Goal: Find contact information

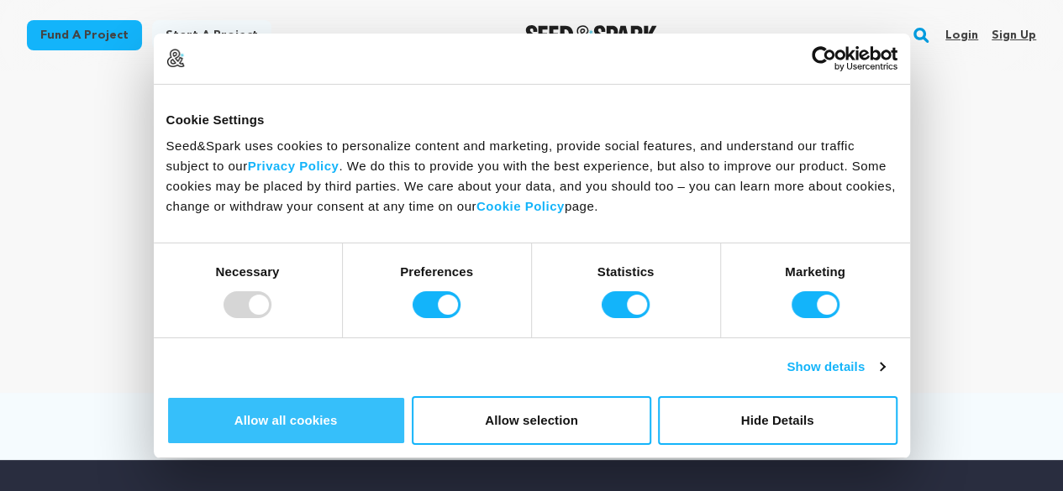
click at [406, 397] on button "Allow all cookies" at bounding box center [285, 421] width 239 height 49
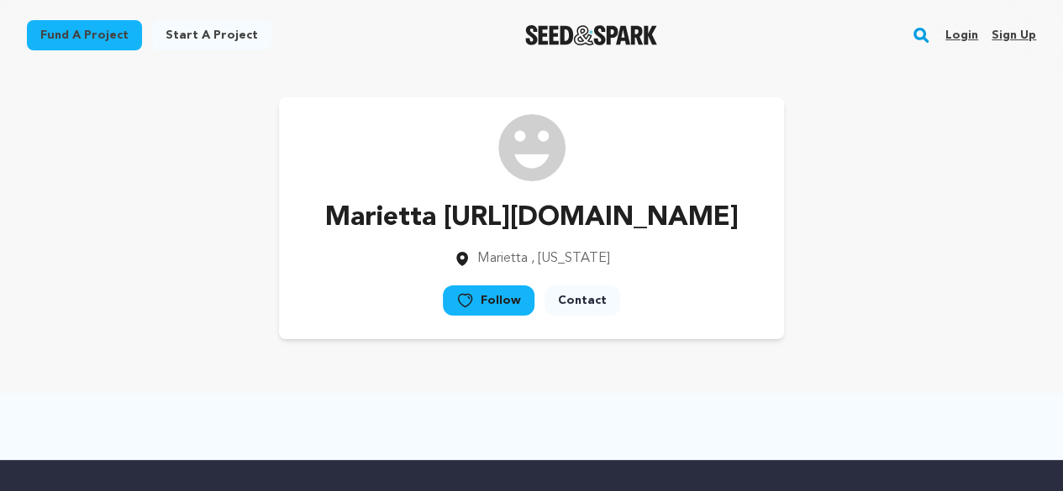
click at [580, 316] on link "Contact" at bounding box center [582, 301] width 76 height 30
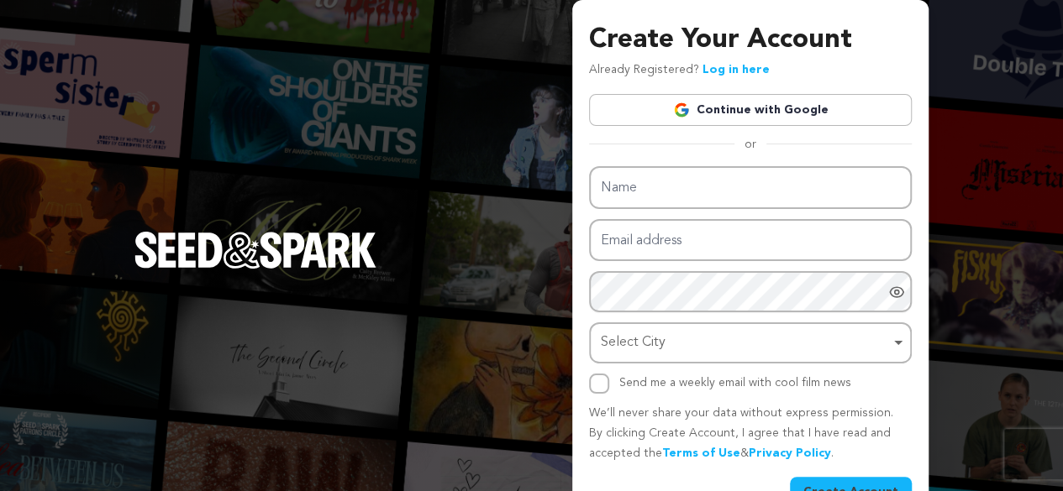
click at [477, 210] on div "Create Your Account Already Registered? Log in here Continue with Google or eyJ…" at bounding box center [531, 267] width 1063 height 534
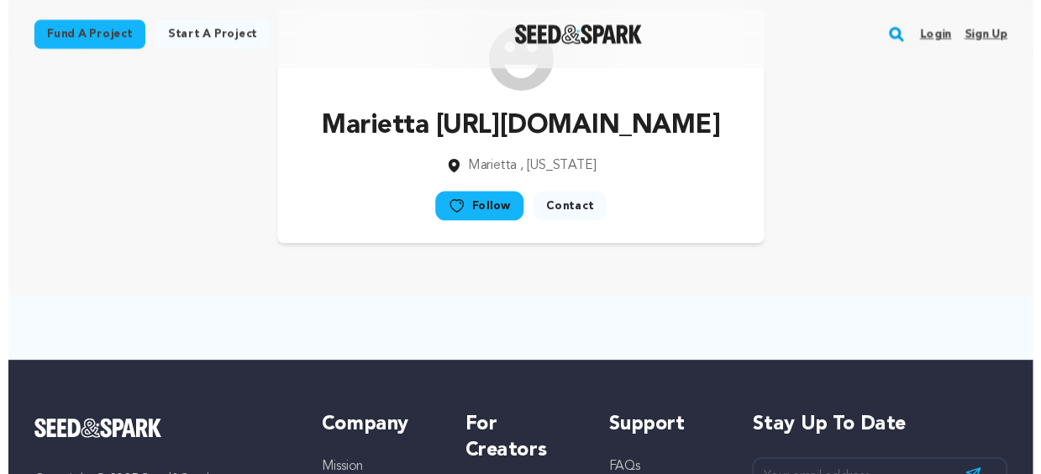
scroll to position [84, 0]
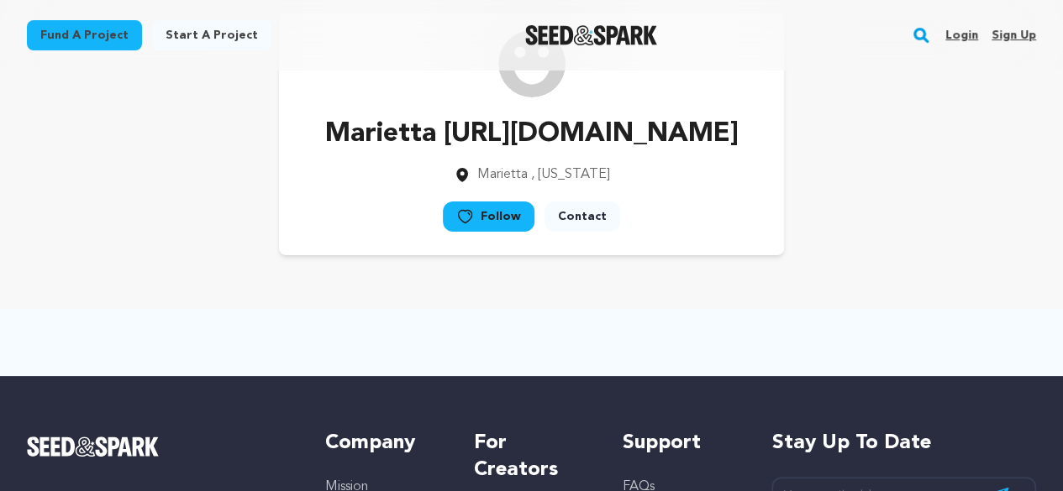
click at [528, 155] on p "Marietta https://www.manaycpa.com/locations/cpa-marietta-ga" at bounding box center [531, 134] width 413 height 40
click at [488, 155] on p "Marietta [URL][DOMAIN_NAME]" at bounding box center [531, 134] width 413 height 40
drag, startPoint x: 232, startPoint y: 182, endPoint x: 585, endPoint y: 212, distance: 354.1
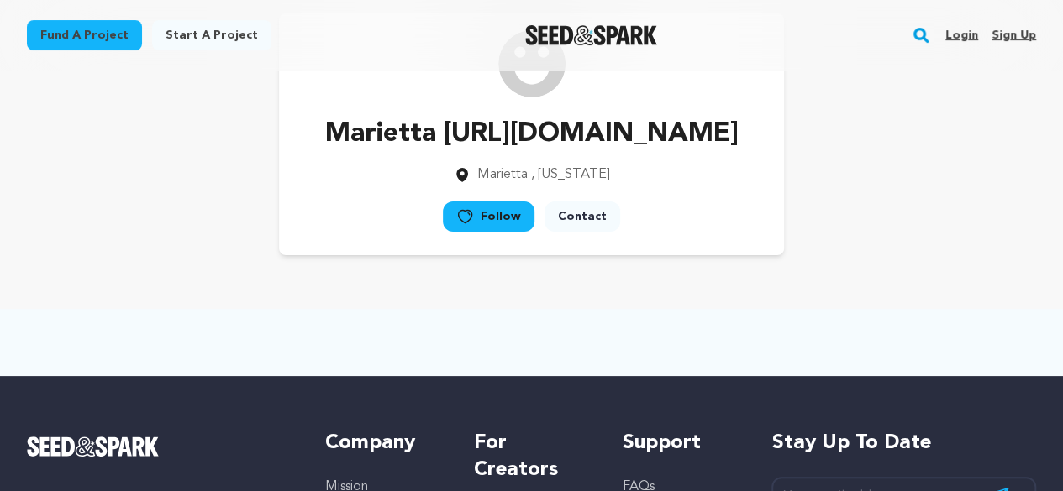
click at [607, 212] on div "Marietta https://www.manaycpa.com/locations/cpa-marietta-ga Marietta , Georgia …" at bounding box center [531, 134] width 1009 height 242
drag, startPoint x: 543, startPoint y: 202, endPoint x: 497, endPoint y: 206, distance: 45.6
click at [497, 155] on p "Marietta [URL][DOMAIN_NAME]" at bounding box center [531, 134] width 413 height 40
click at [619, 155] on p "Marietta [URL][DOMAIN_NAME]" at bounding box center [531, 134] width 413 height 40
